Goal: Information Seeking & Learning: Learn about a topic

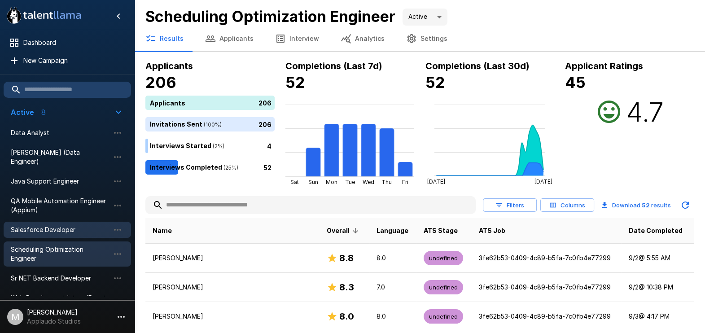
click at [52, 225] on span "Salesforce Developer" at bounding box center [60, 229] width 99 height 9
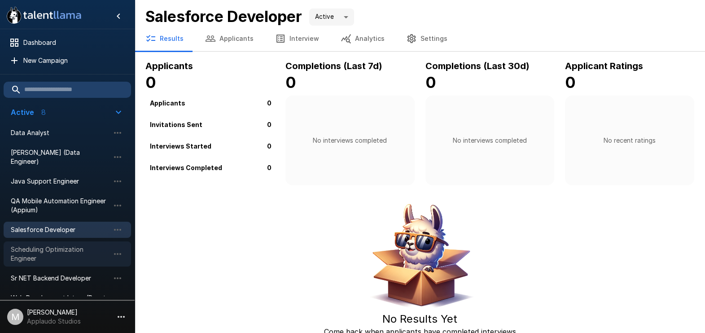
click at [45, 249] on span "Scheduling Optimization Engineer" at bounding box center [60, 254] width 99 height 18
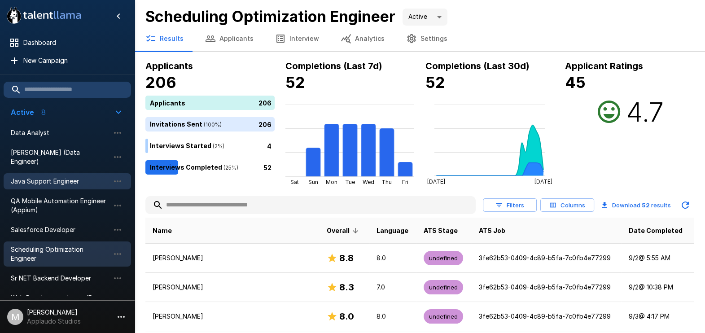
click at [94, 177] on span "Java Support Engineer" at bounding box center [60, 181] width 99 height 9
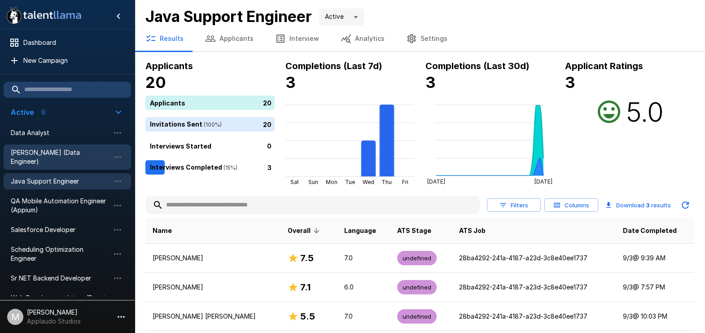
click at [71, 157] on div "[PERSON_NAME] (Data Engineer)" at bounding box center [68, 157] width 128 height 25
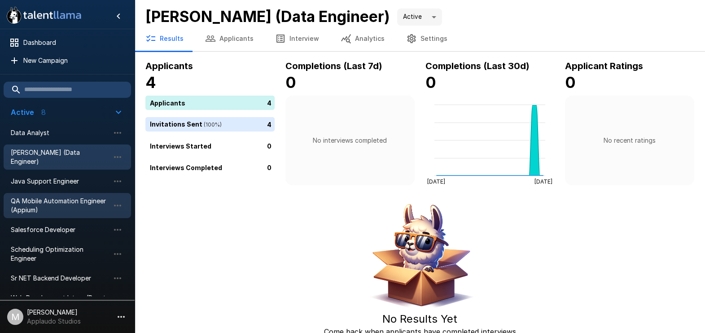
click at [69, 197] on span "QA Mobile Automation Engineer (Appium)" at bounding box center [60, 206] width 99 height 18
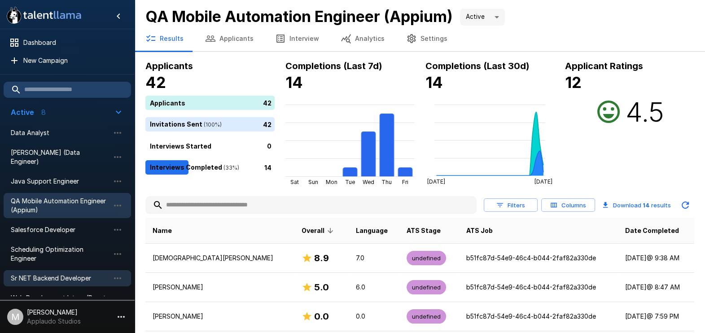
click at [70, 274] on span "Sr NET Backend Developer" at bounding box center [60, 278] width 99 height 9
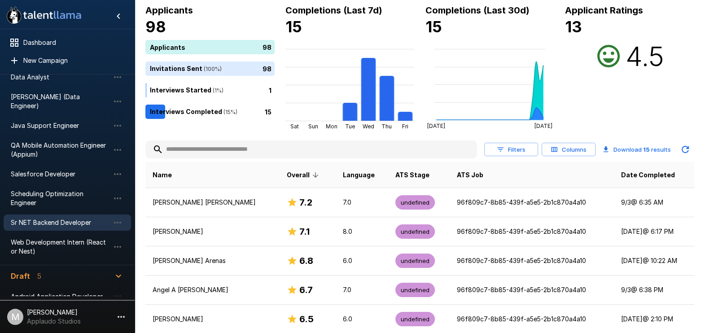
scroll to position [112, 0]
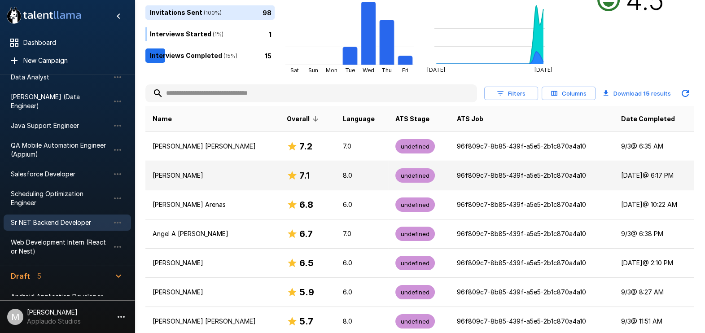
click at [481, 180] on td "96f809c7-8b85-439f-a5e5-2b1c870a4a10" at bounding box center [532, 175] width 164 height 29
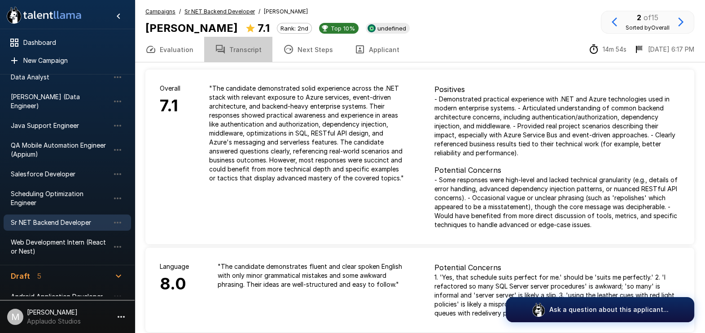
click at [238, 49] on button "Transcript" at bounding box center [238, 49] width 68 height 25
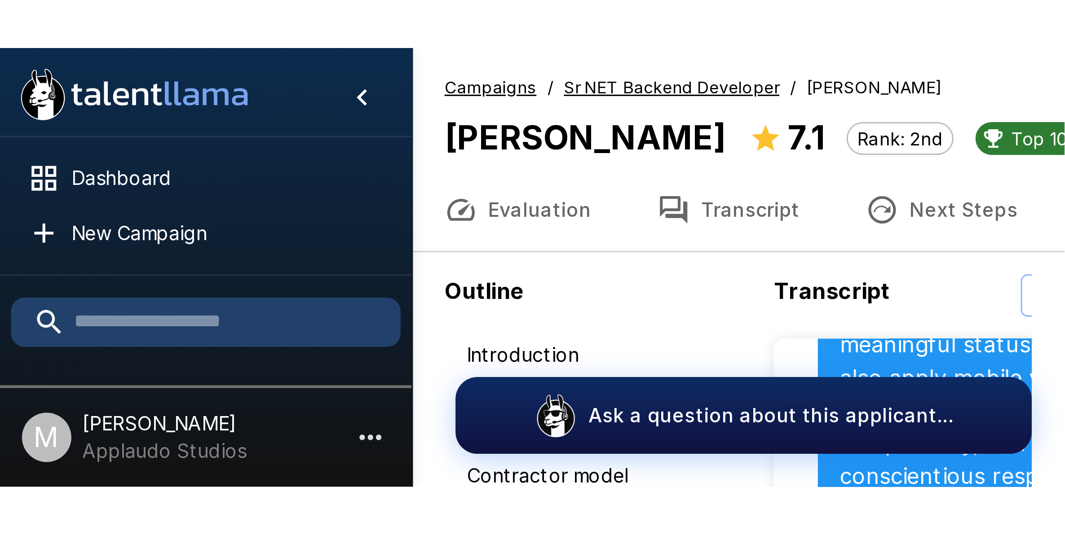
scroll to position [2780, 0]
